Goal: Task Accomplishment & Management: Use online tool/utility

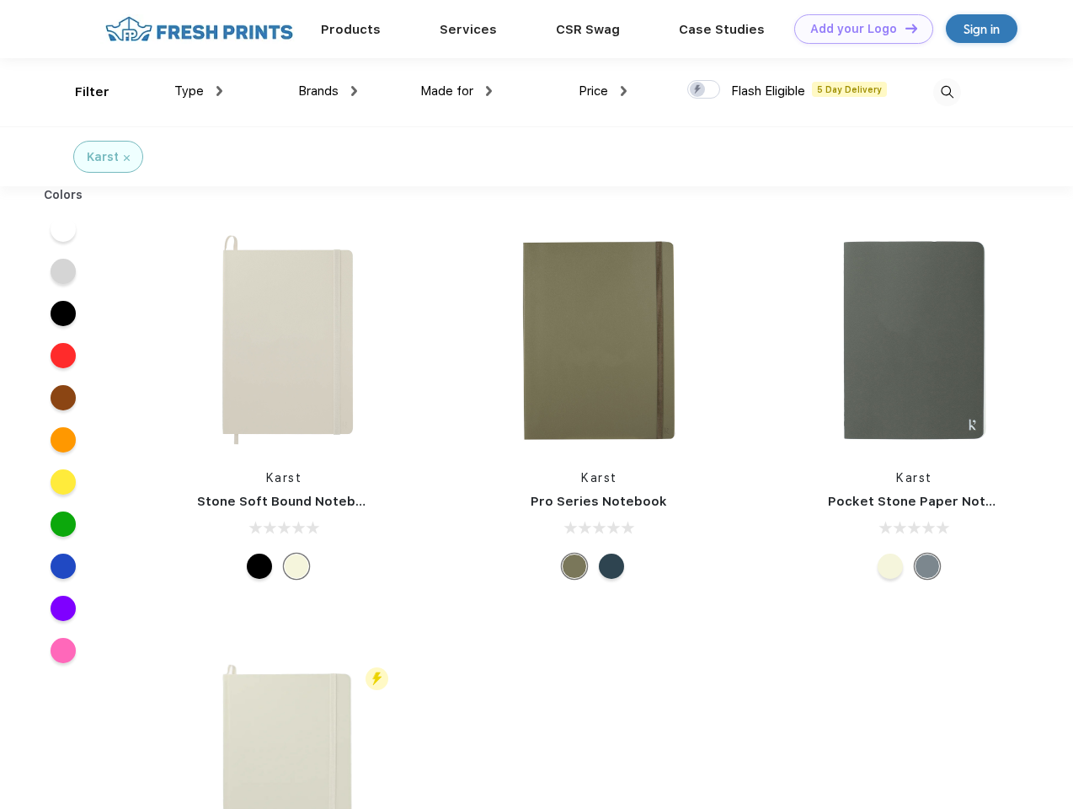
click at [858, 29] on link "Add your Logo Design Tool" at bounding box center [864, 28] width 139 height 29
click at [0, 0] on div "Design Tool" at bounding box center [0, 0] width 0 height 0
click at [904, 28] on link "Add your Logo Design Tool" at bounding box center [864, 28] width 139 height 29
click at [81, 92] on div "Filter" at bounding box center [92, 92] width 35 height 19
click at [199, 91] on span "Type" at bounding box center [188, 90] width 29 height 15
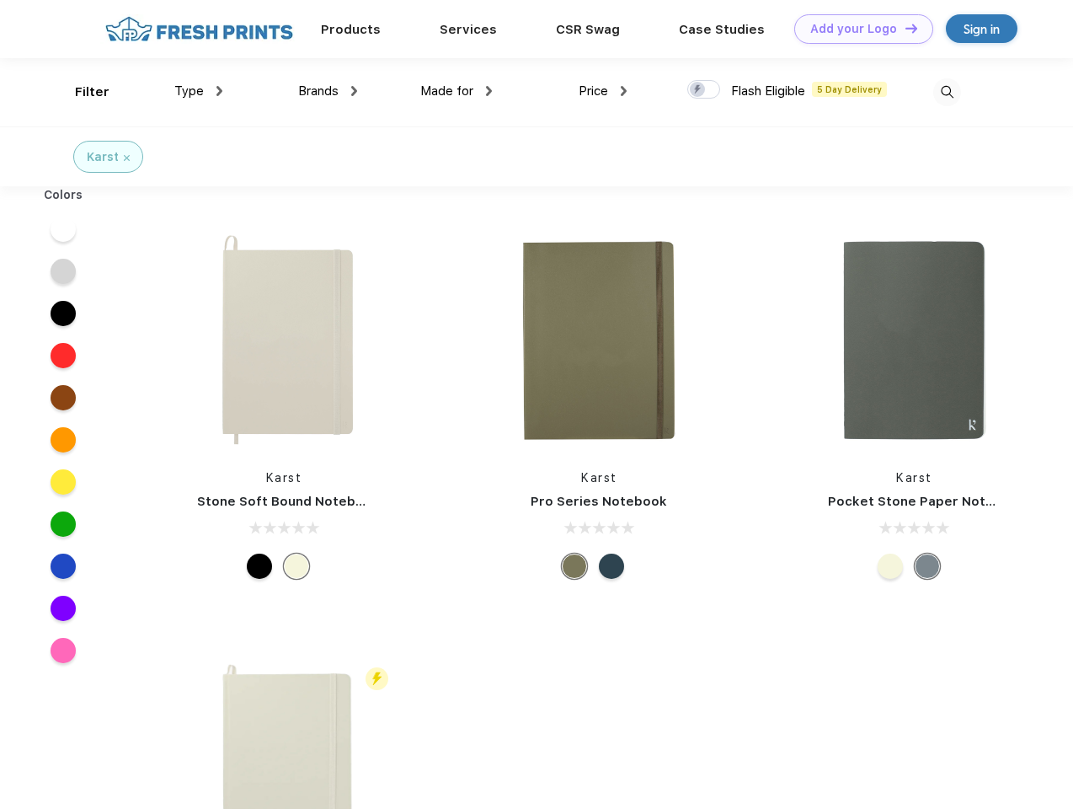
click at [328, 91] on span "Brands" at bounding box center [318, 90] width 40 height 15
click at [457, 91] on span "Made for" at bounding box center [446, 90] width 53 height 15
click at [603, 91] on span "Price" at bounding box center [593, 90] width 29 height 15
click at [704, 90] on div at bounding box center [704, 89] width 33 height 19
click at [699, 90] on input "checkbox" at bounding box center [693, 84] width 11 height 11
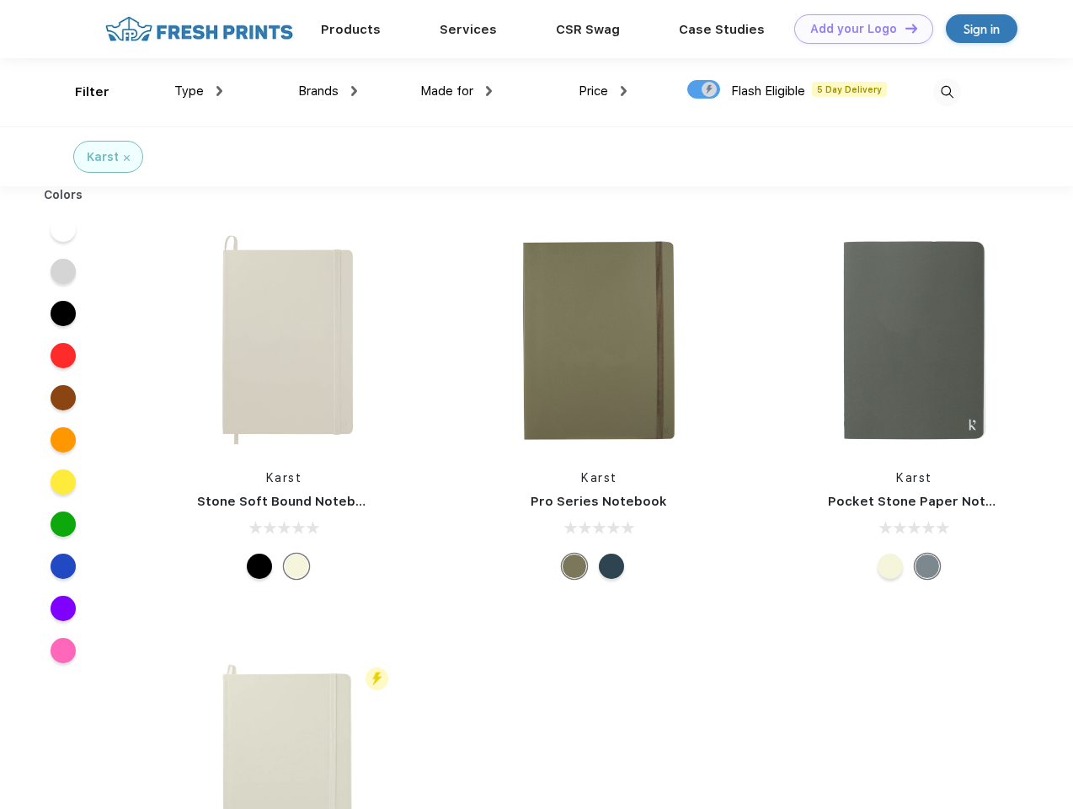
click at [947, 92] on img at bounding box center [948, 92] width 28 height 28
